Goal: Information Seeking & Learning: Learn about a topic

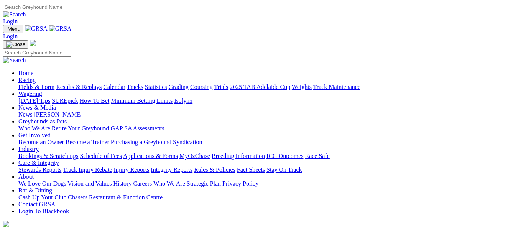
scroll to position [230, 0]
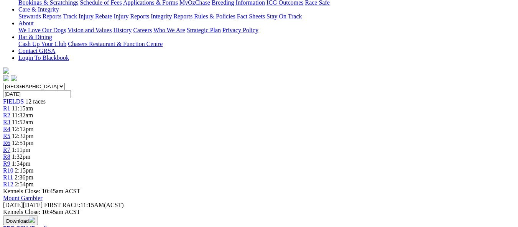
scroll to position [169, 0]
